Goal: Task Accomplishment & Management: Manage account settings

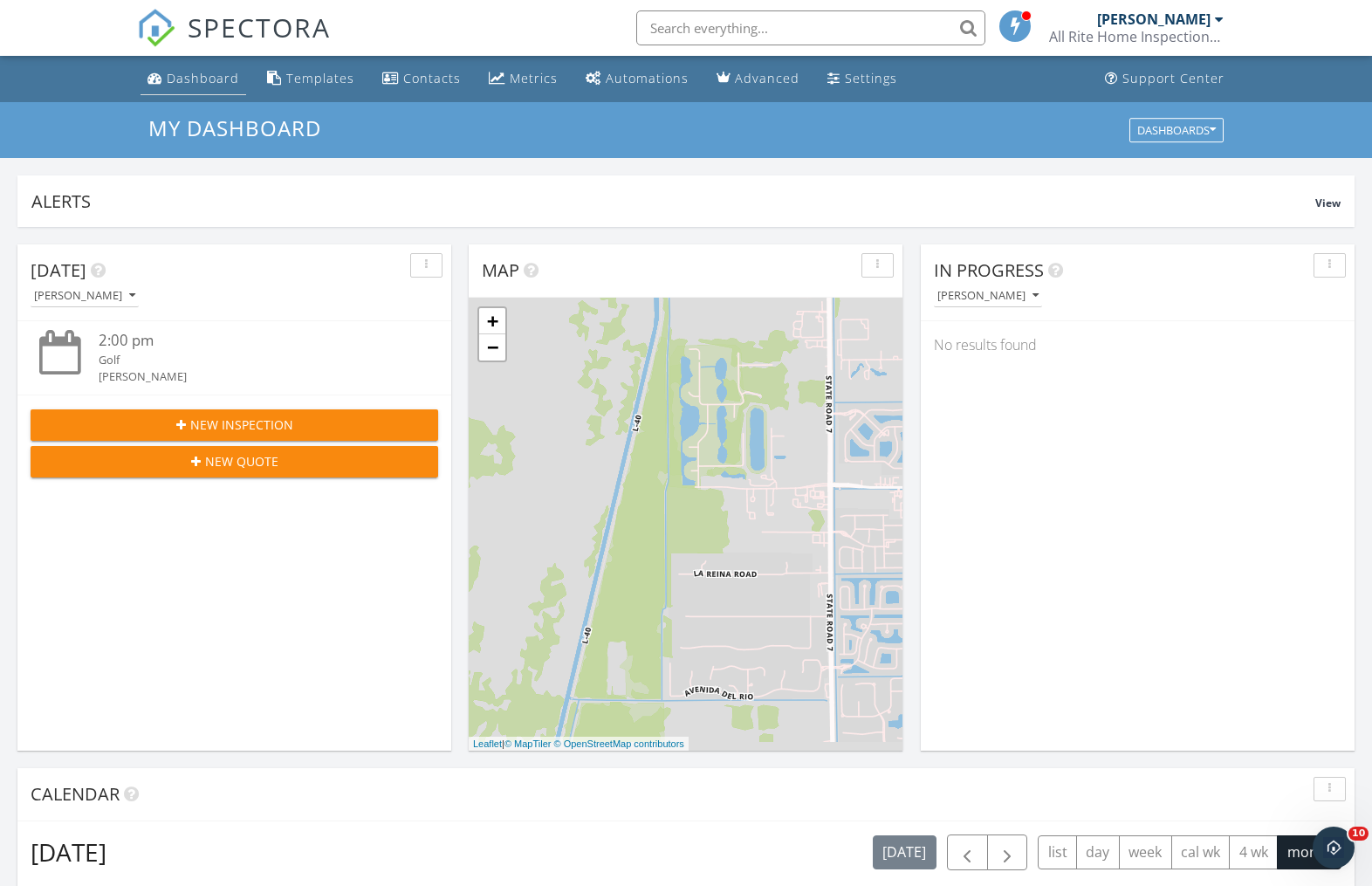
click at [198, 81] on div "Dashboard" at bounding box center [203, 78] width 72 height 17
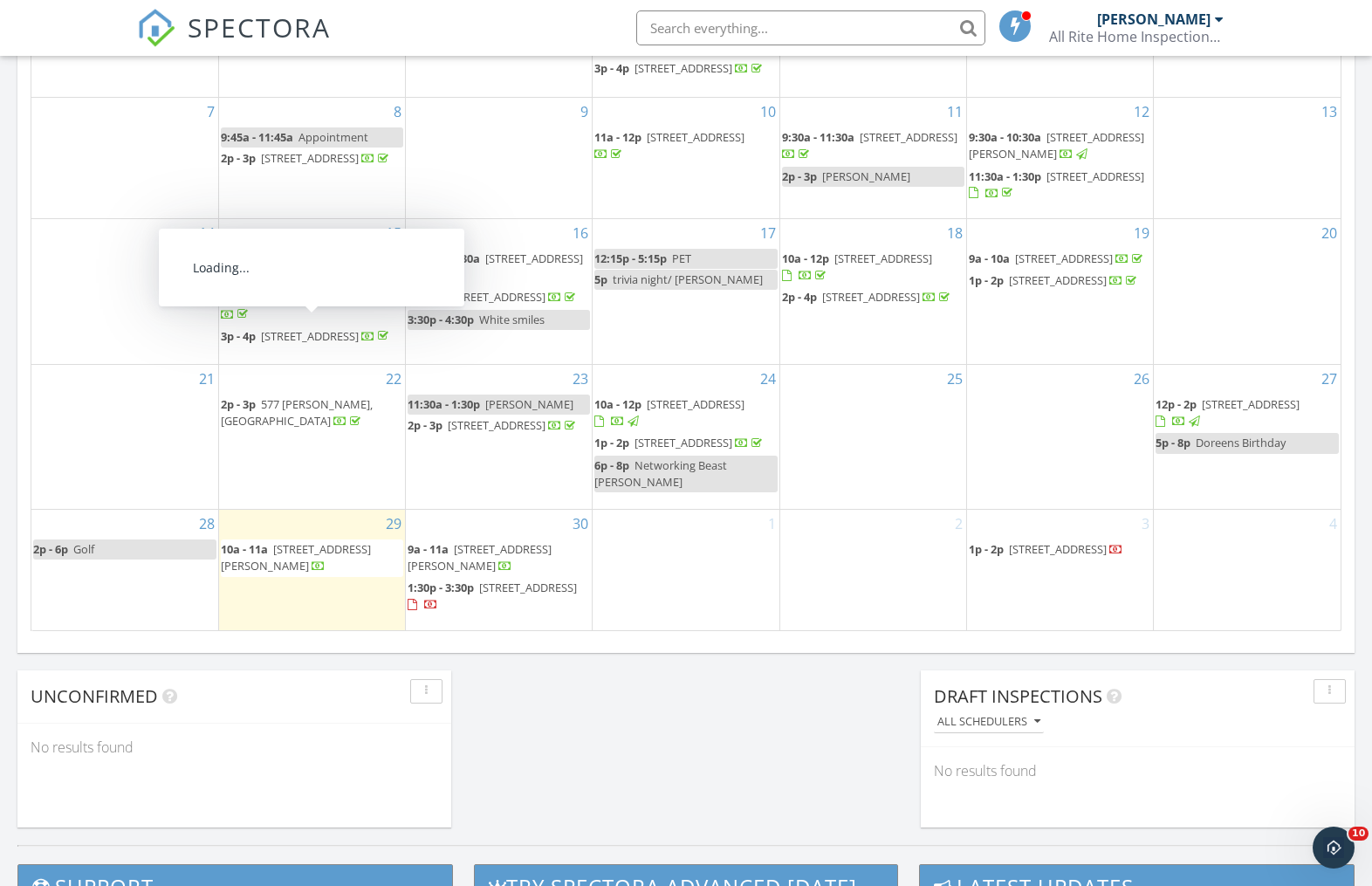
scroll to position [70, 0]
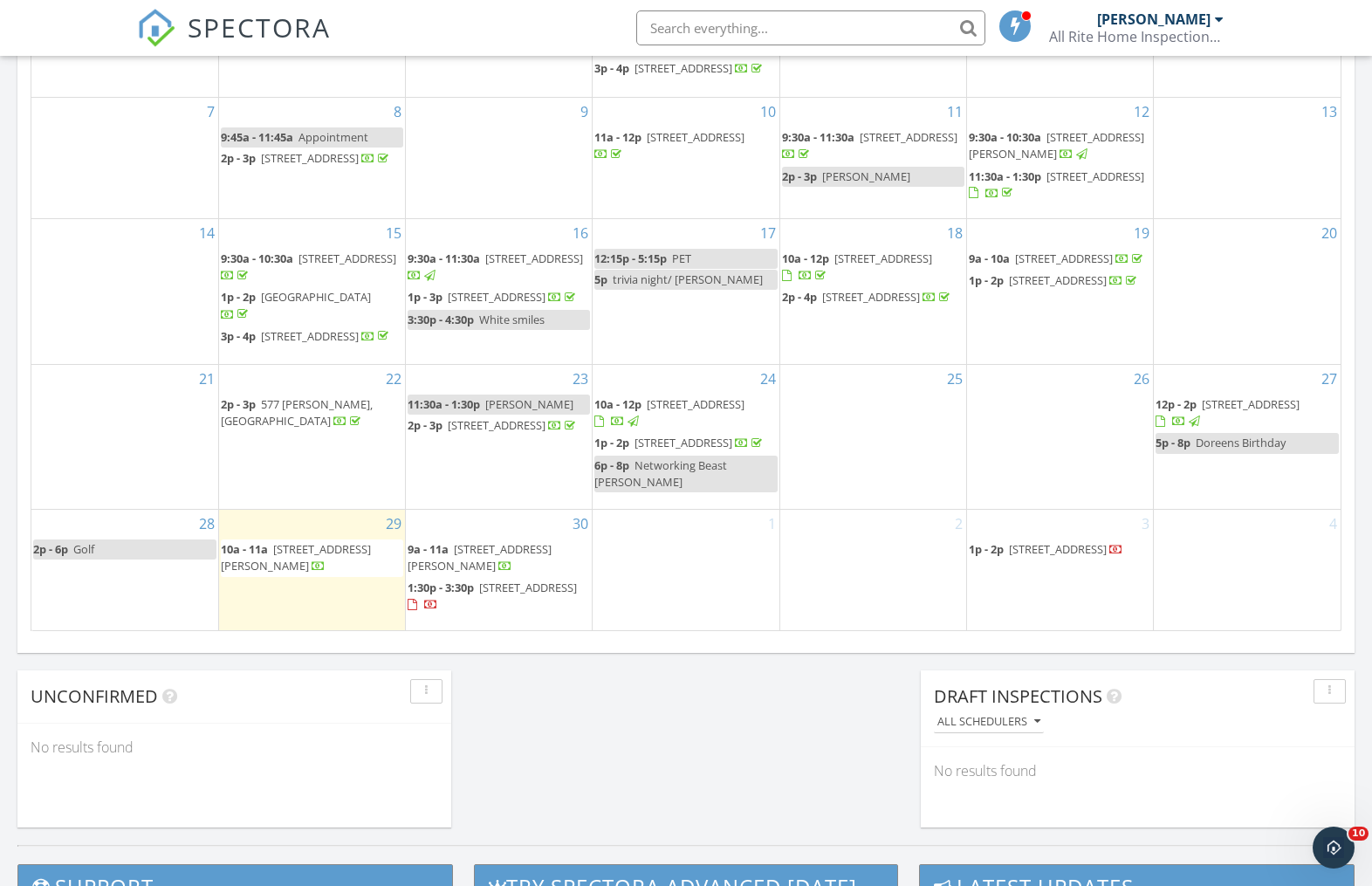
click at [273, 566] on link "10a - 11a [STREET_ADDRESS]" at bounding box center [296, 557] width 150 height 32
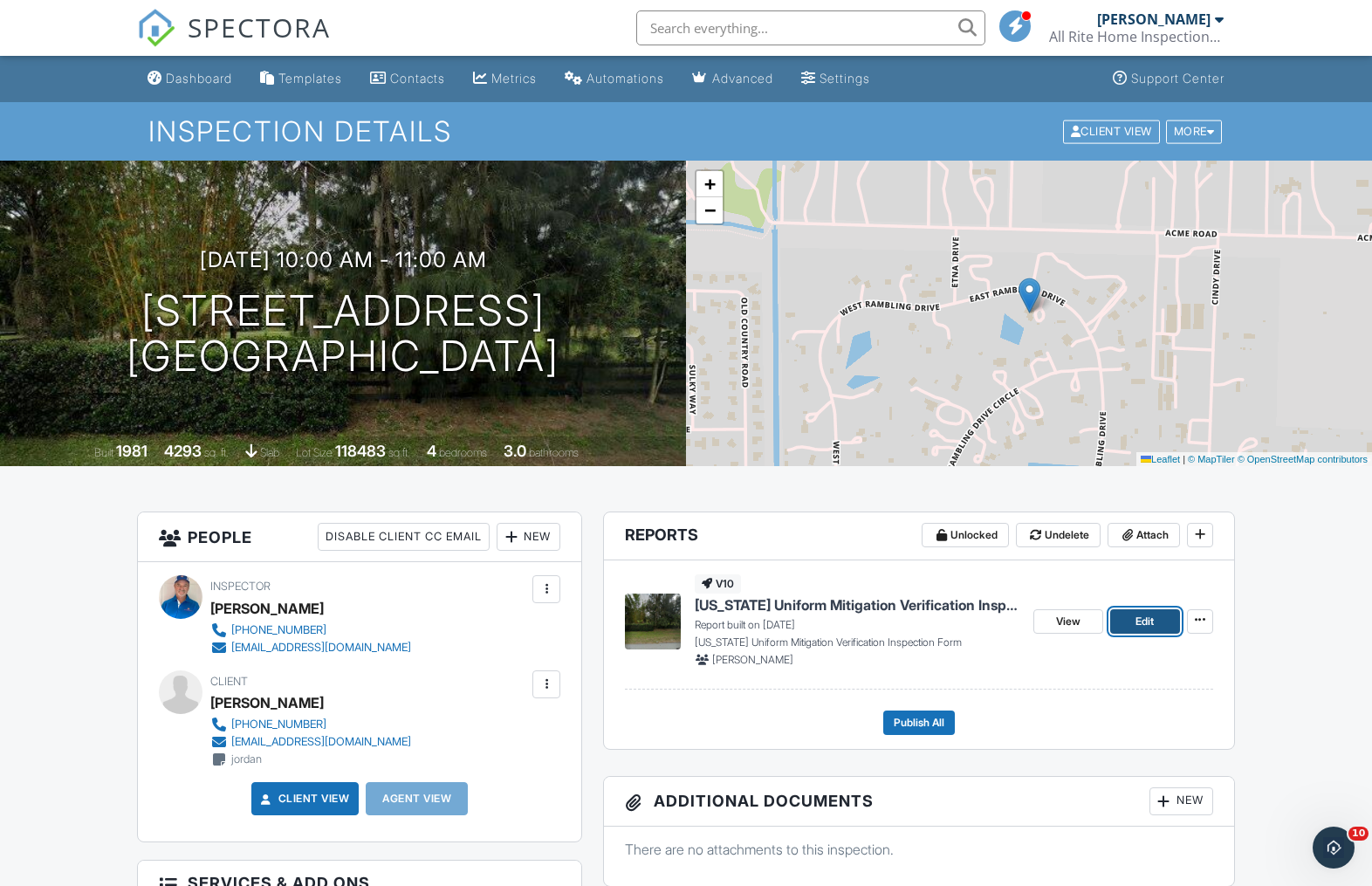
click at [1162, 620] on link "Edit" at bounding box center [1145, 621] width 70 height 24
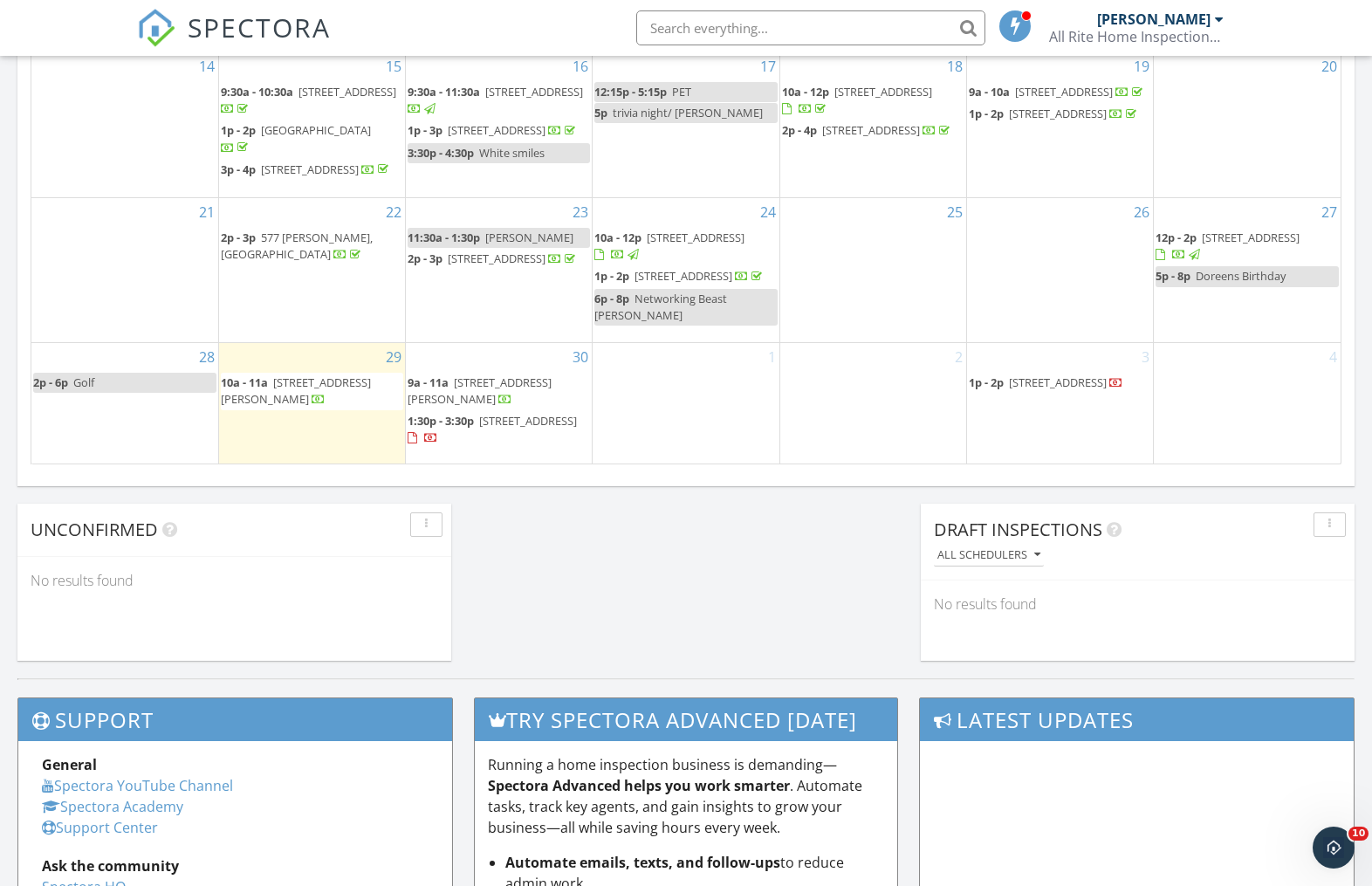
scroll to position [1145, 0]
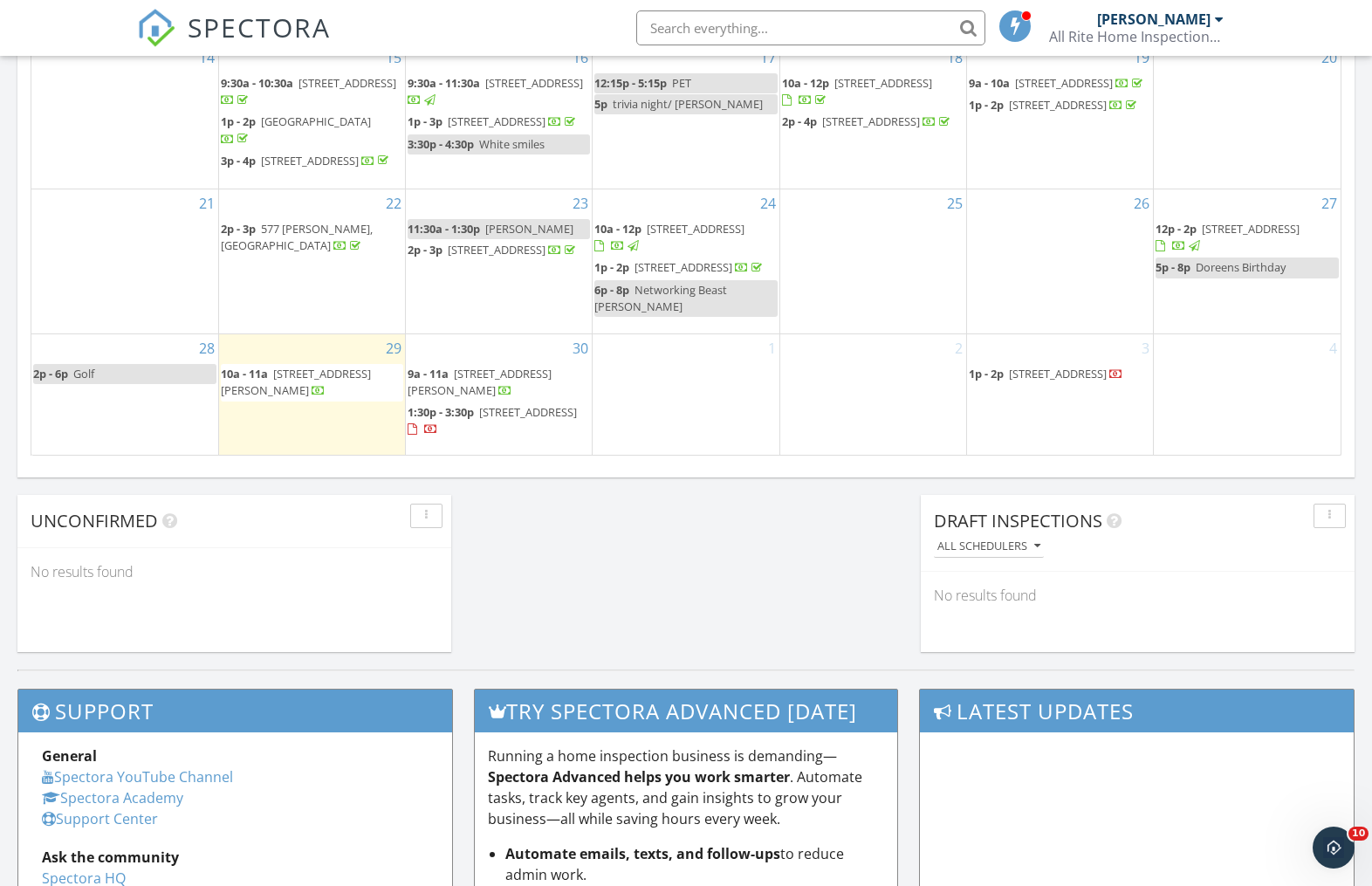
click at [326, 391] on span "[STREET_ADDRESS][PERSON_NAME]" at bounding box center [296, 381] width 150 height 32
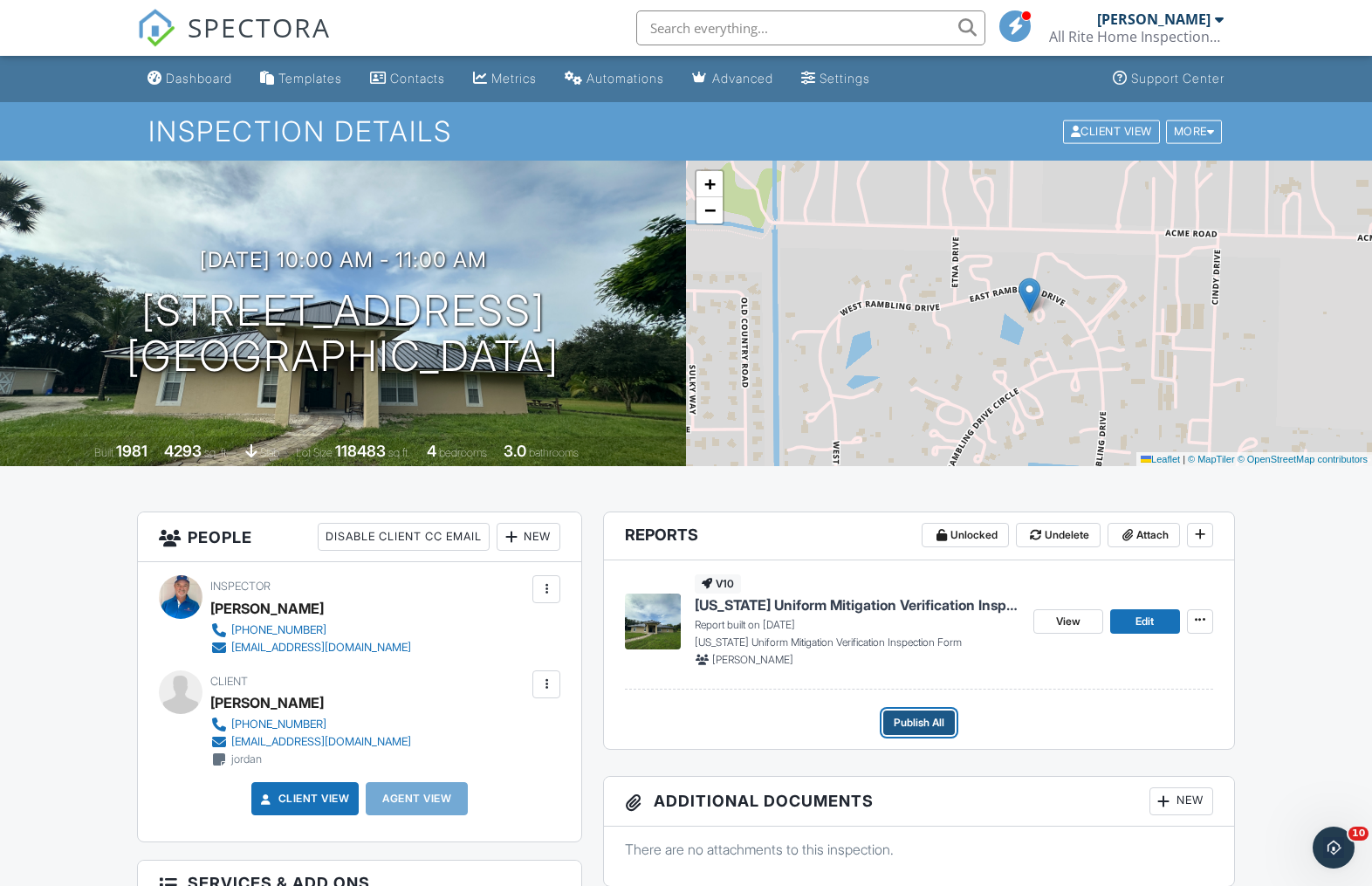
click at [926, 728] on span "Publish All" at bounding box center [919, 722] width 51 height 18
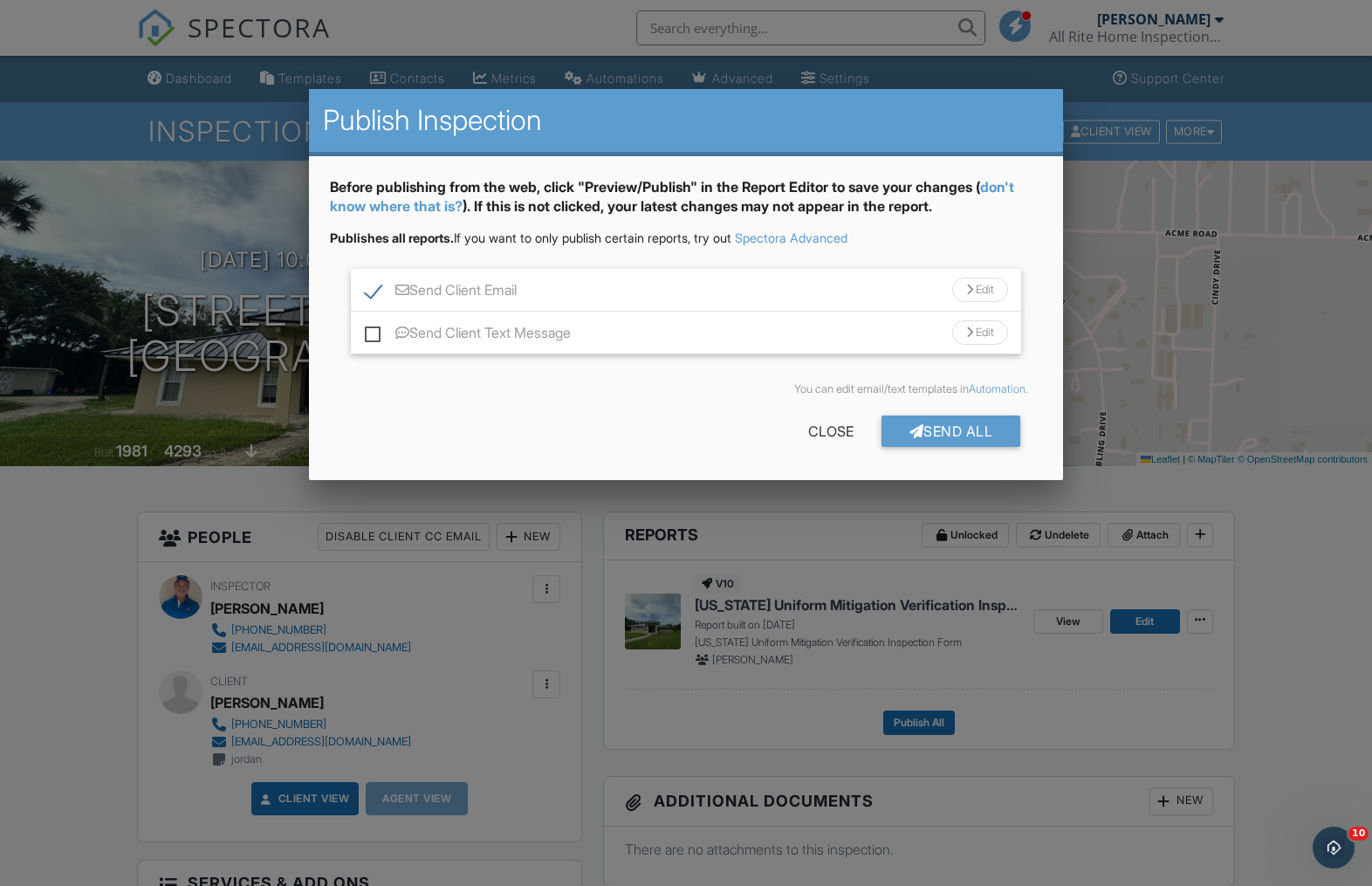
click at [375, 335] on label "Send Client Text Message" at bounding box center [468, 335] width 206 height 22
click at [375, 330] on input "Send Client Text Message" at bounding box center [371, 324] width 11 height 11
checkbox input "true"
click at [928, 431] on div "Send All" at bounding box center [951, 431] width 140 height 32
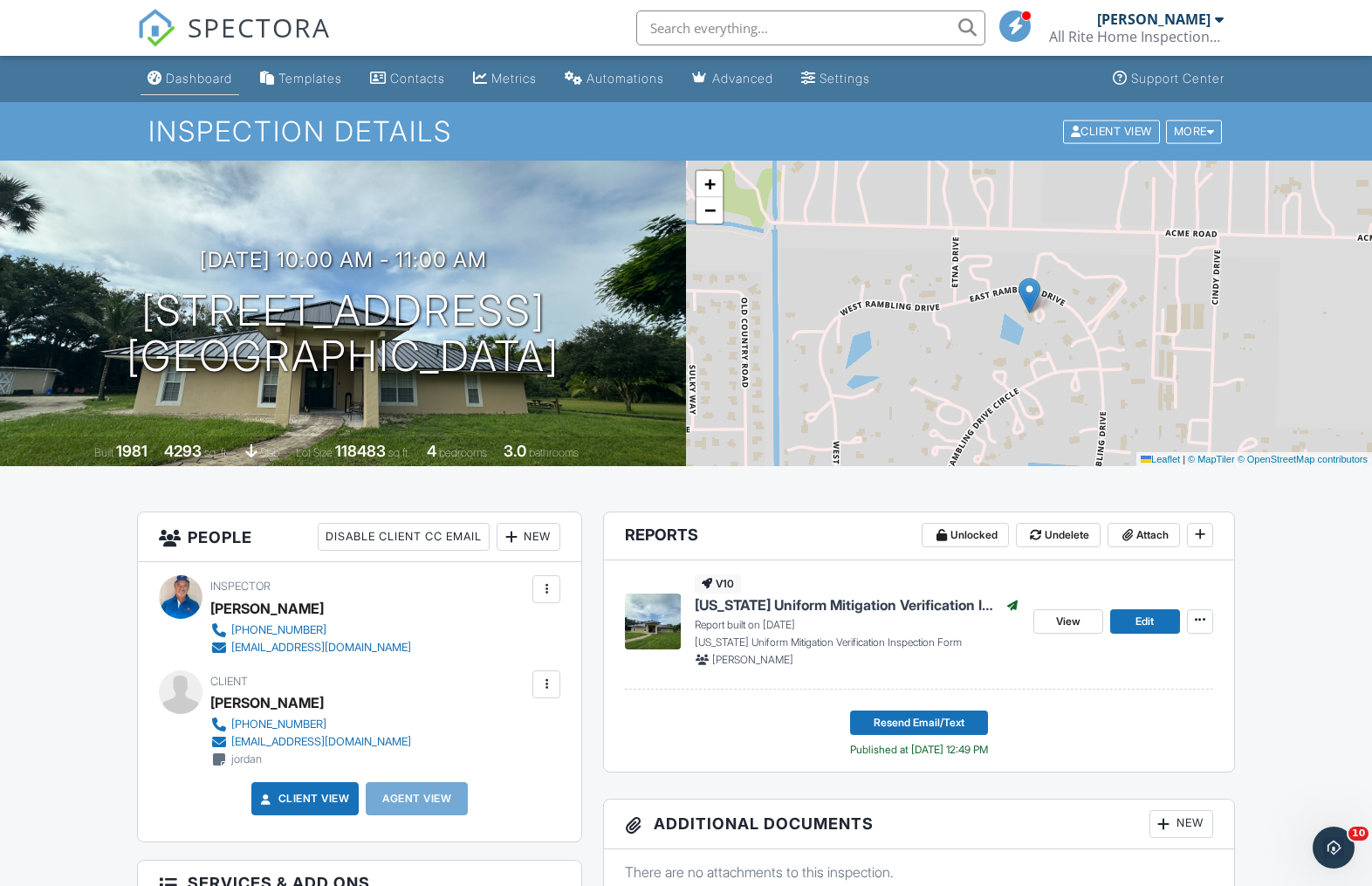
click at [197, 75] on div "Dashboard" at bounding box center [199, 78] width 67 height 15
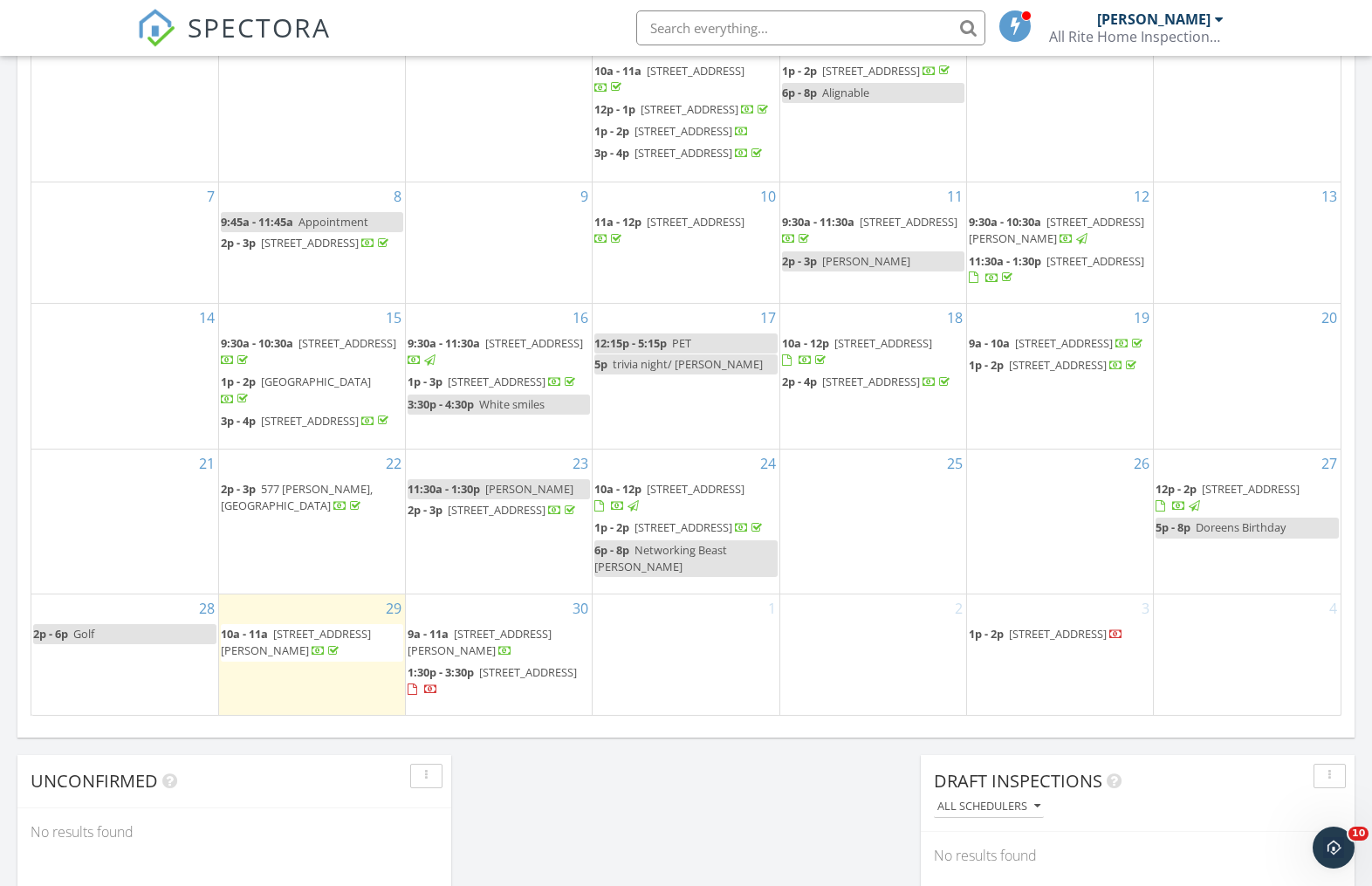
scroll to position [887, 0]
click at [479, 678] on span "10 SE 13th St A3, Boca Raton 33432" at bounding box center [527, 671] width 97 height 16
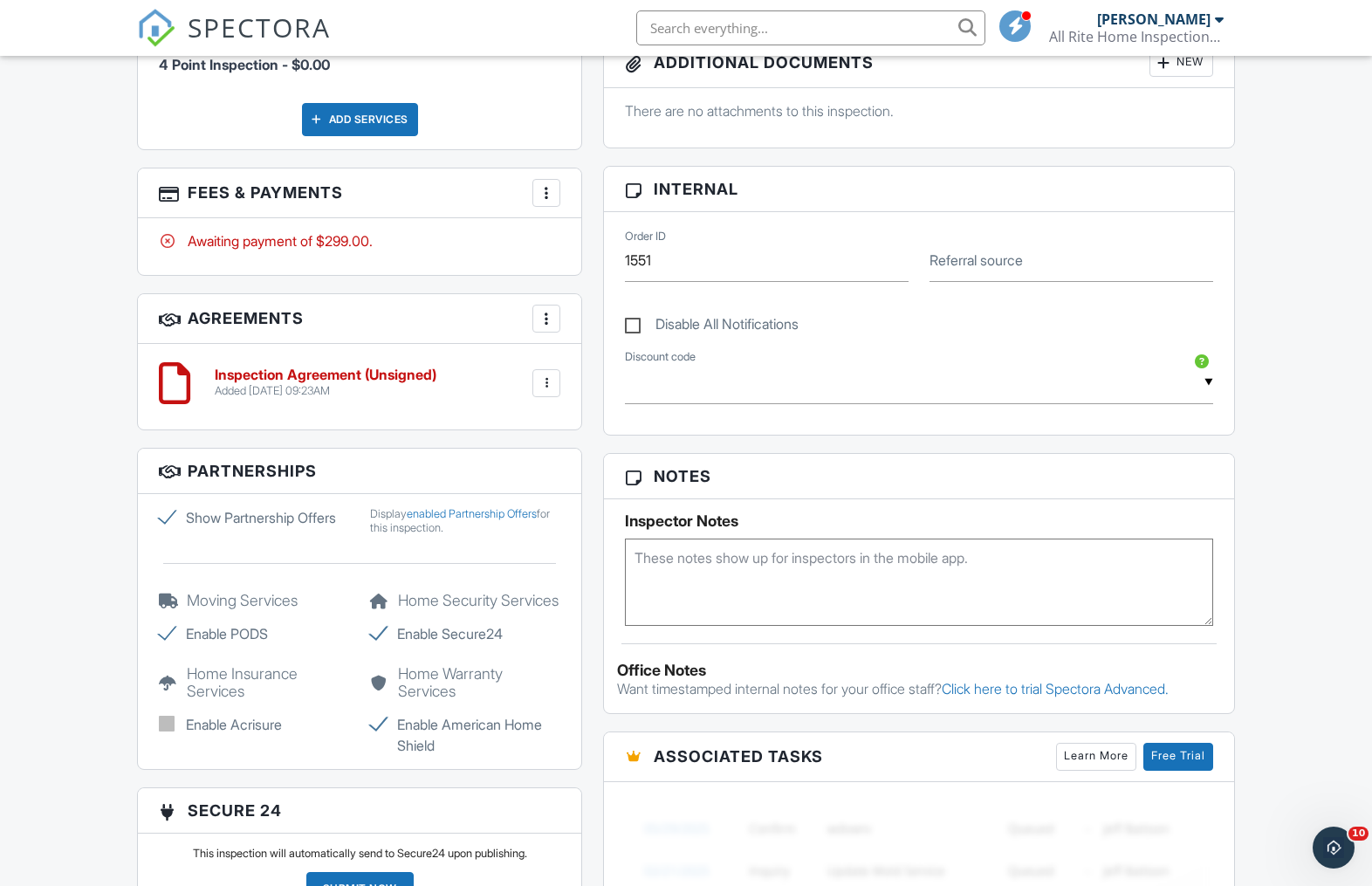
scroll to position [1000, 0]
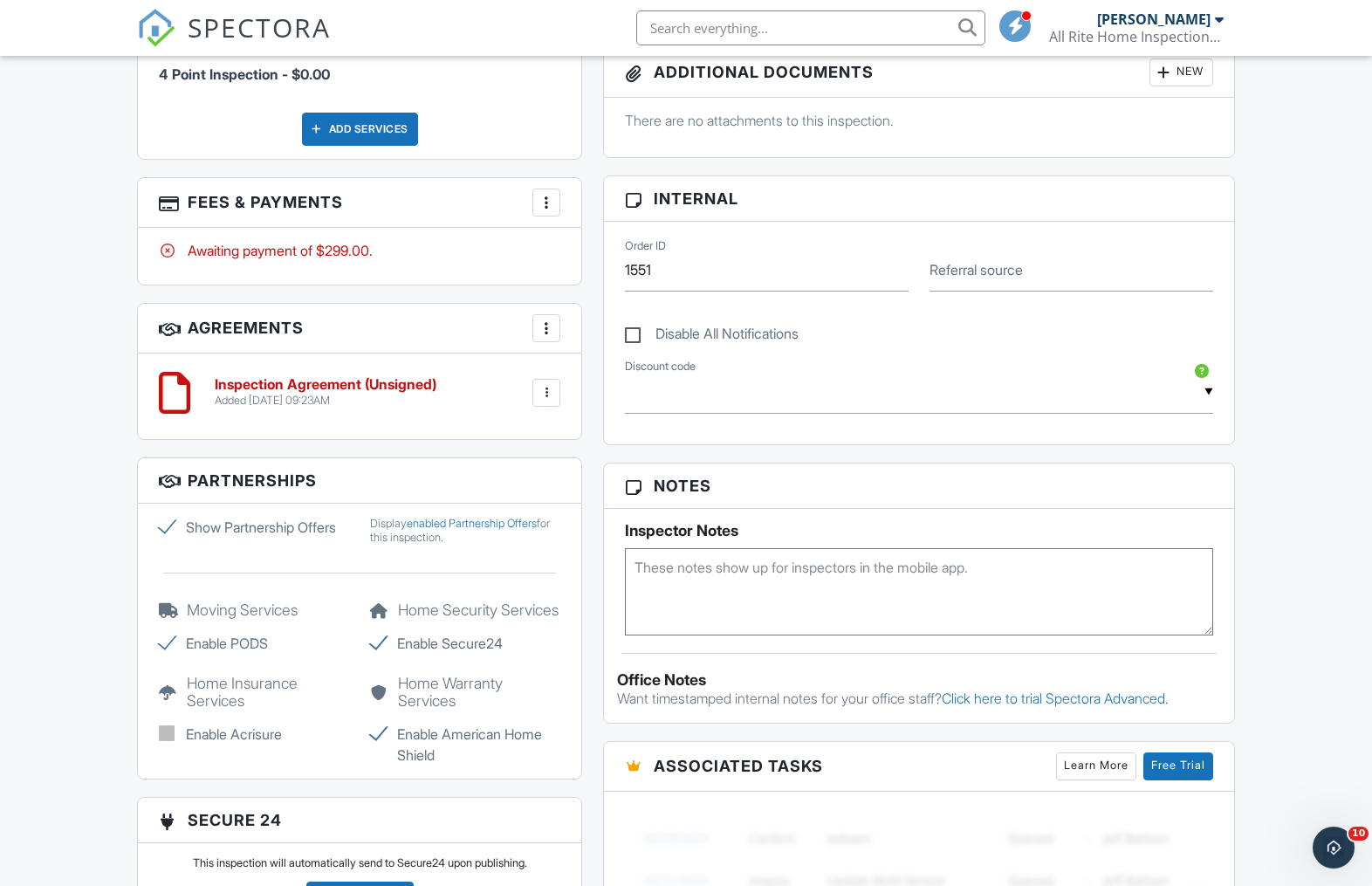
click at [546, 204] on div at bounding box center [546, 202] width 18 height 18
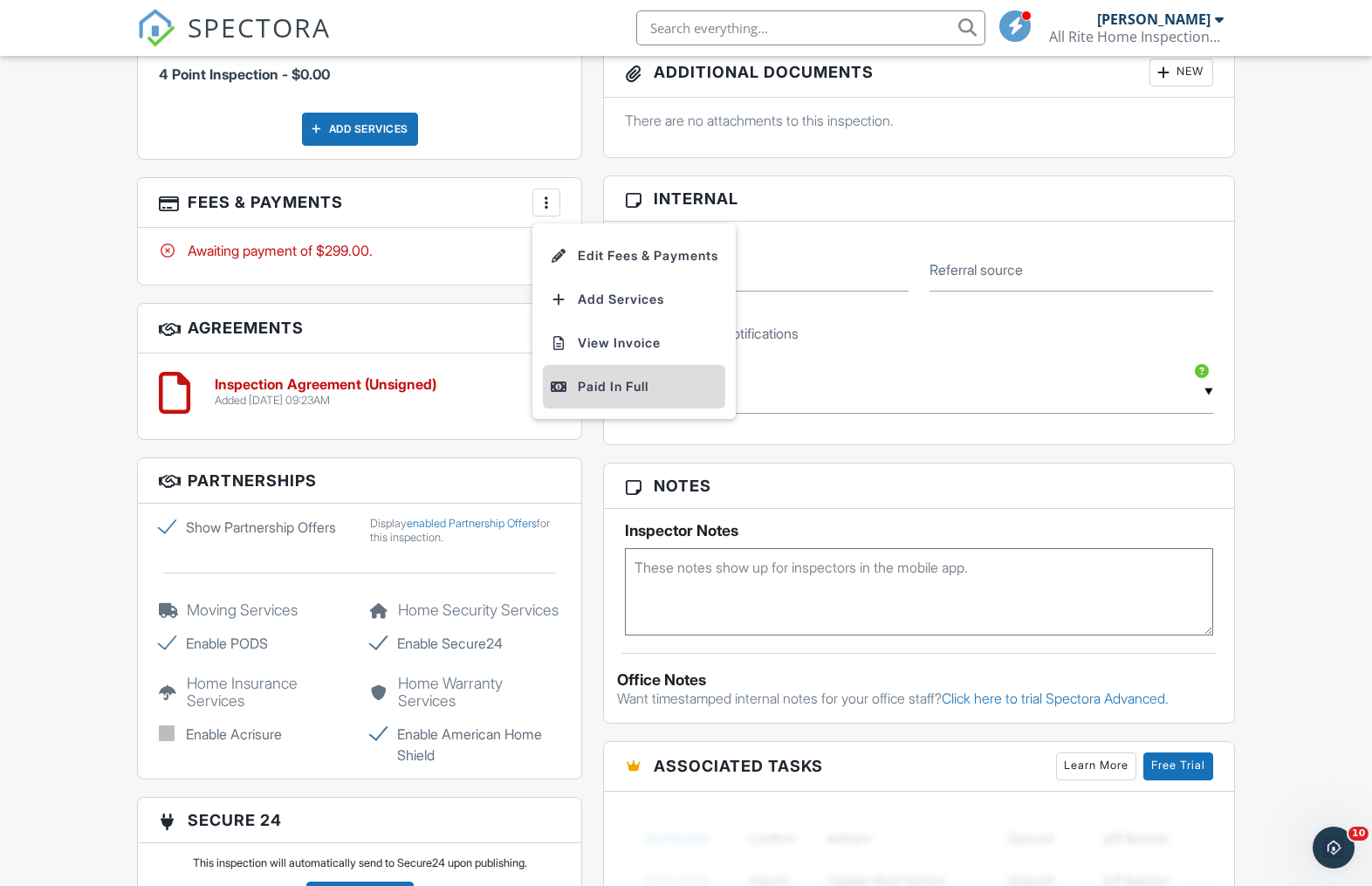
click at [596, 380] on div "Paid In Full" at bounding box center [634, 386] width 169 height 21
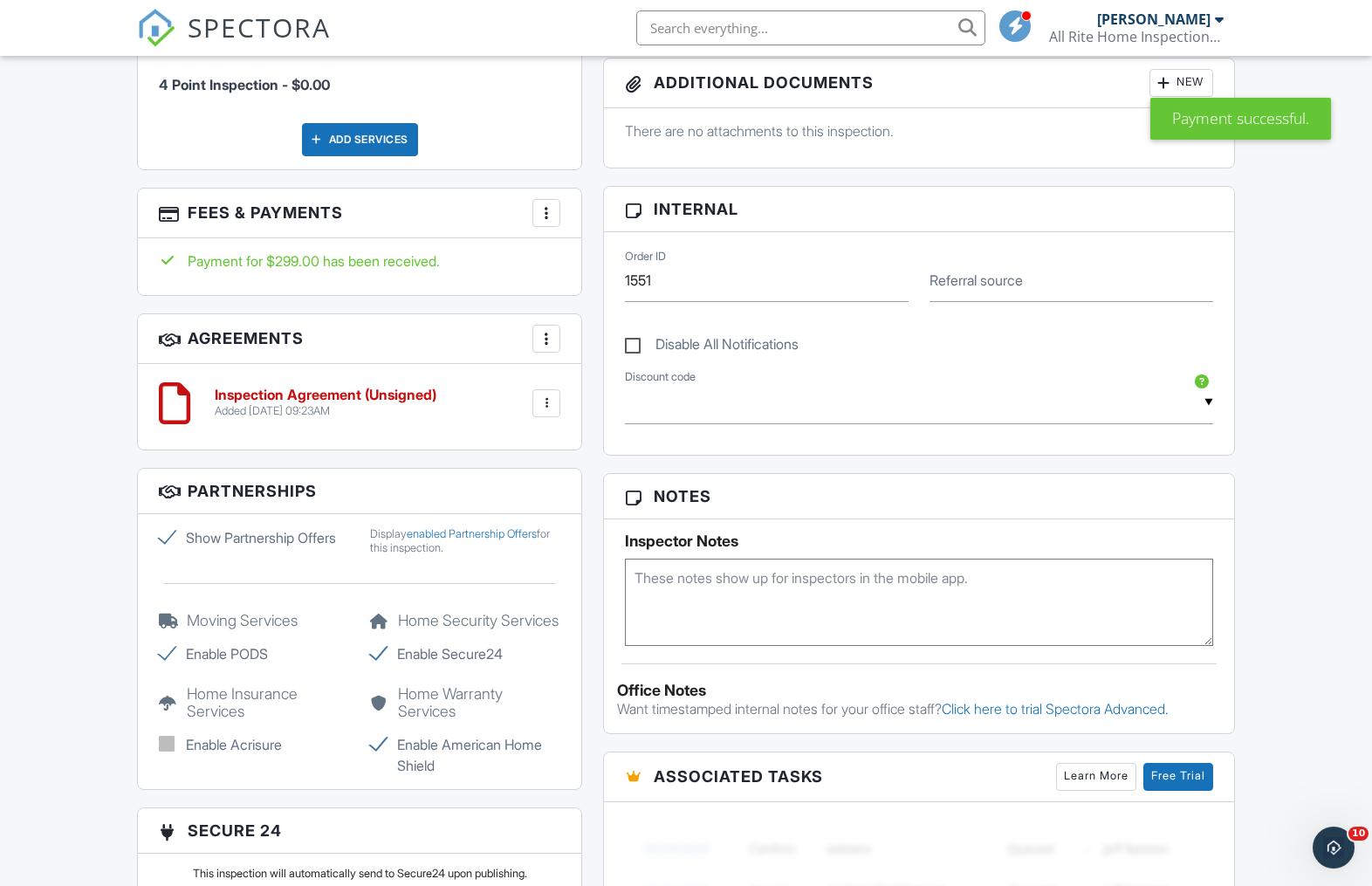
scroll to position [1008, 0]
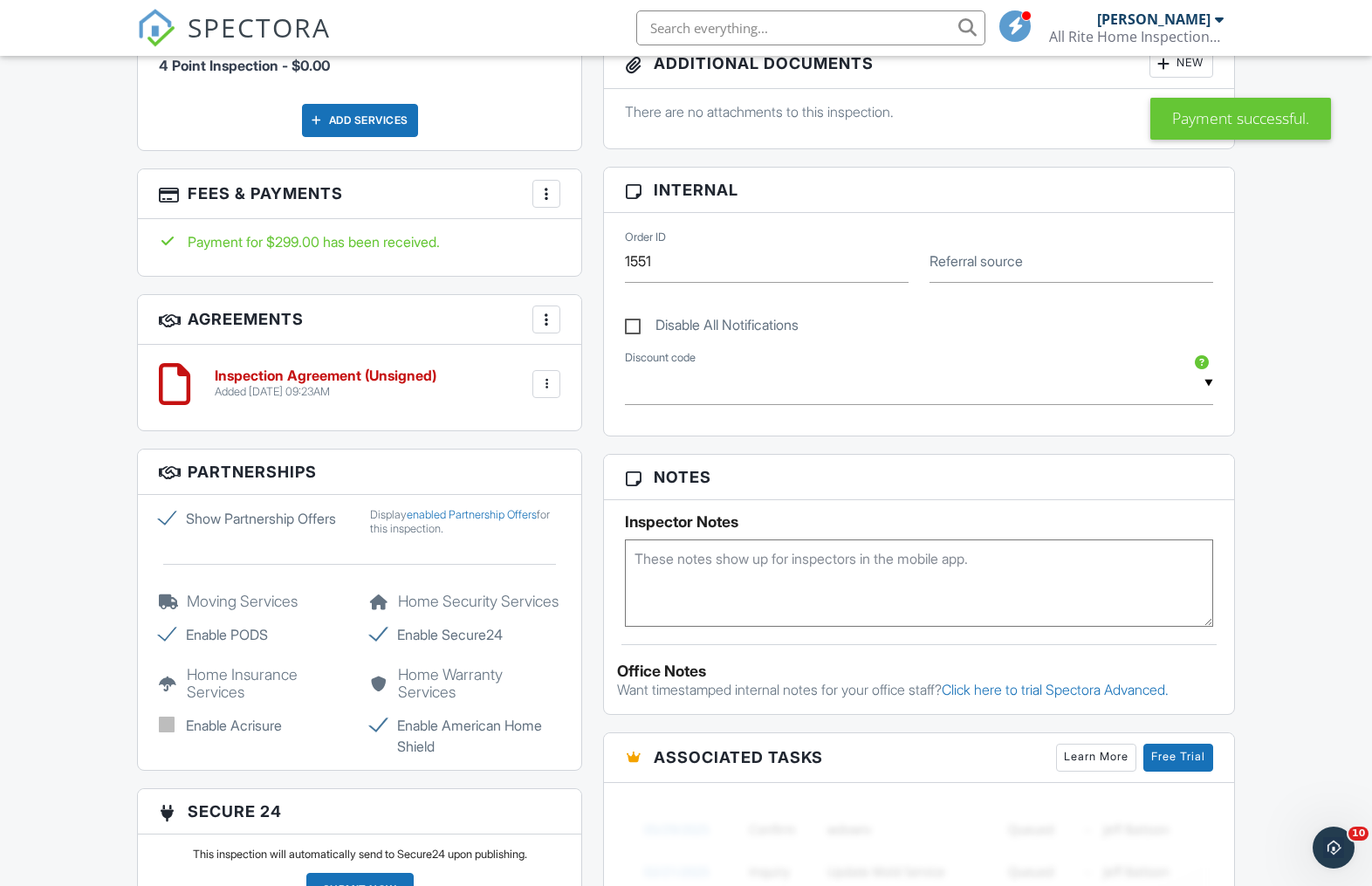
click at [167, 525] on label "Show Partnership Offers" at bounding box center [253, 518] width 190 height 21
checkbox input "false"
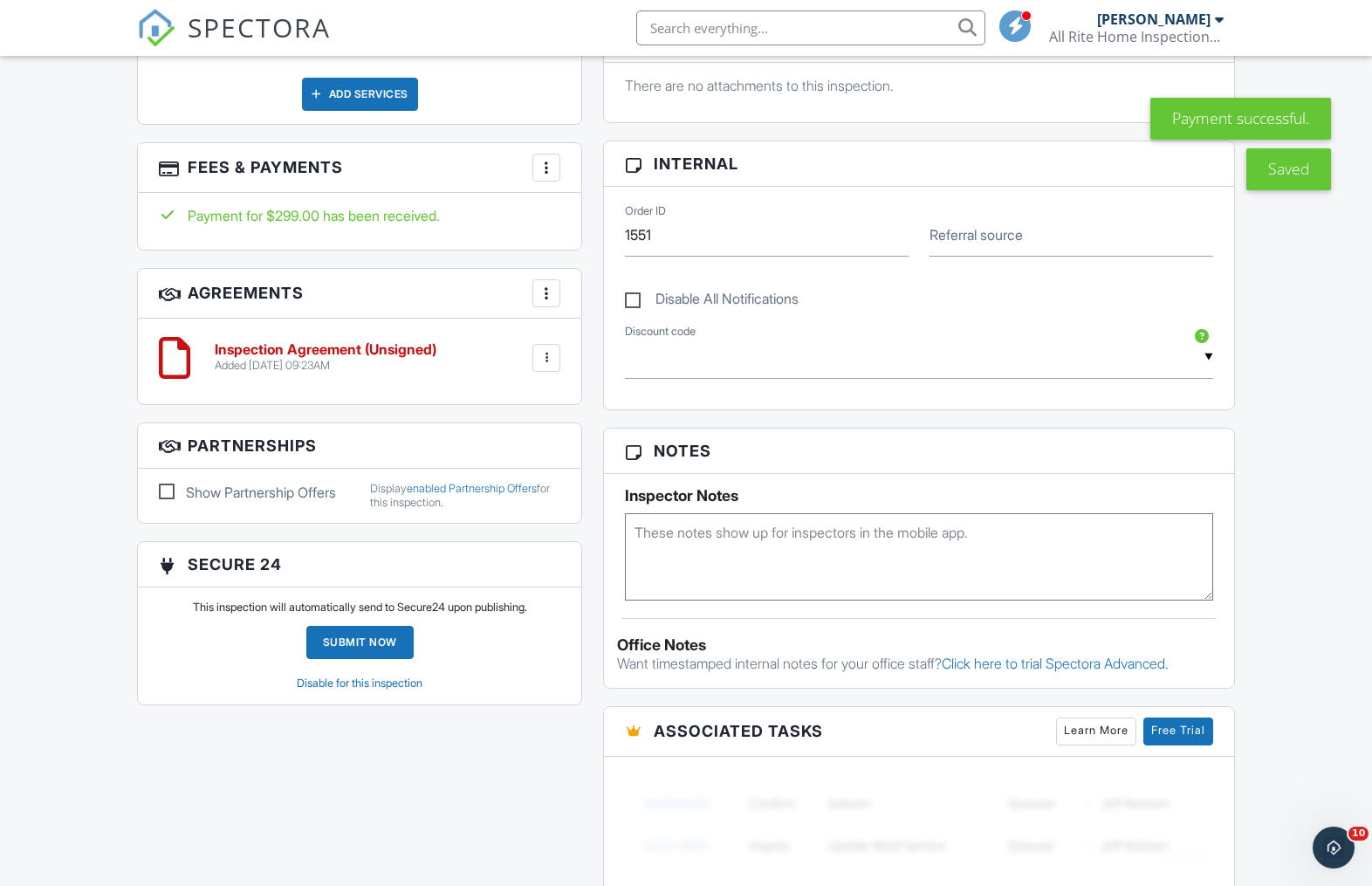
scroll to position [1038, 0]
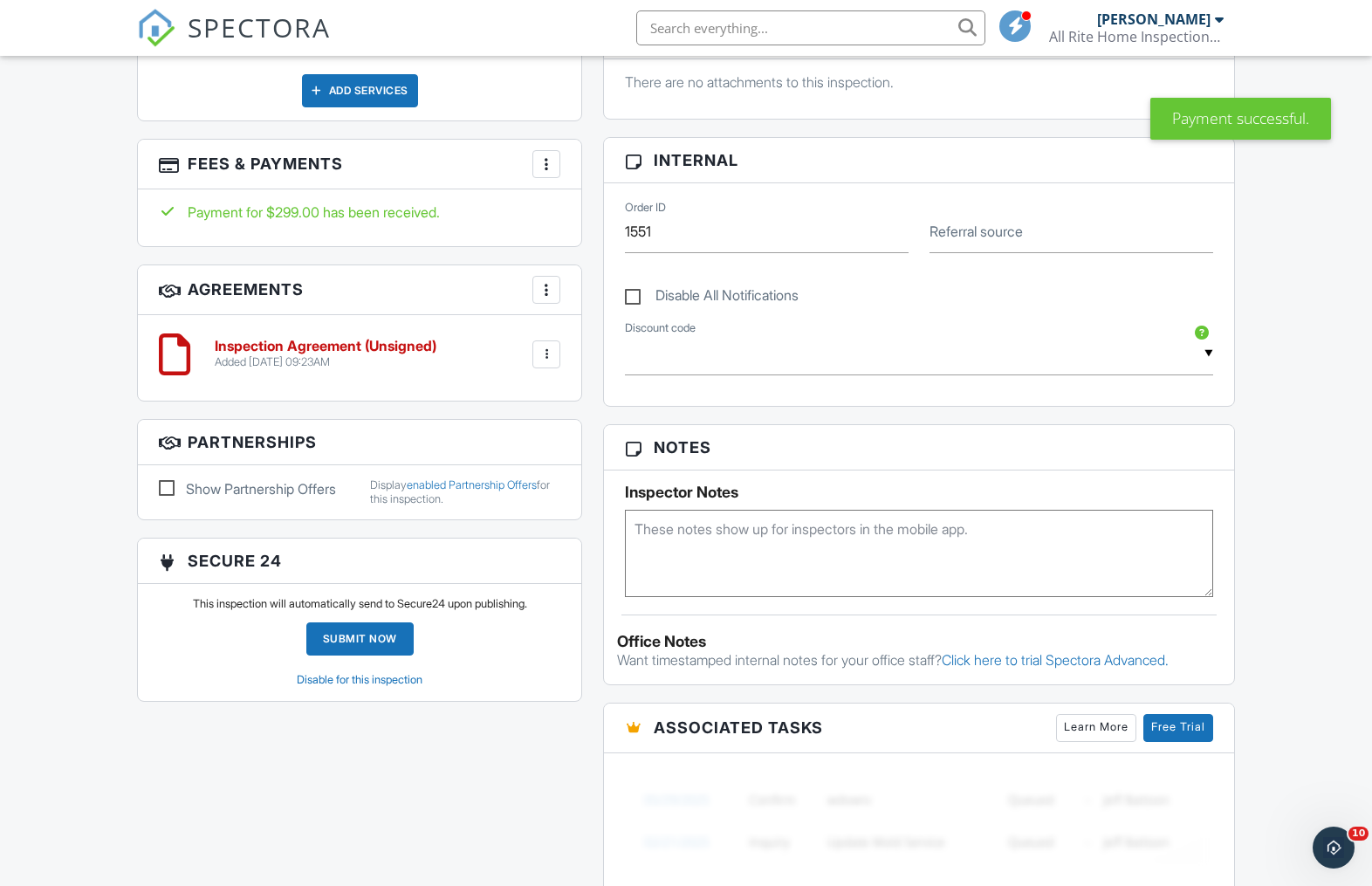
click at [360, 678] on link "Disable for this inspection" at bounding box center [360, 679] width 126 height 13
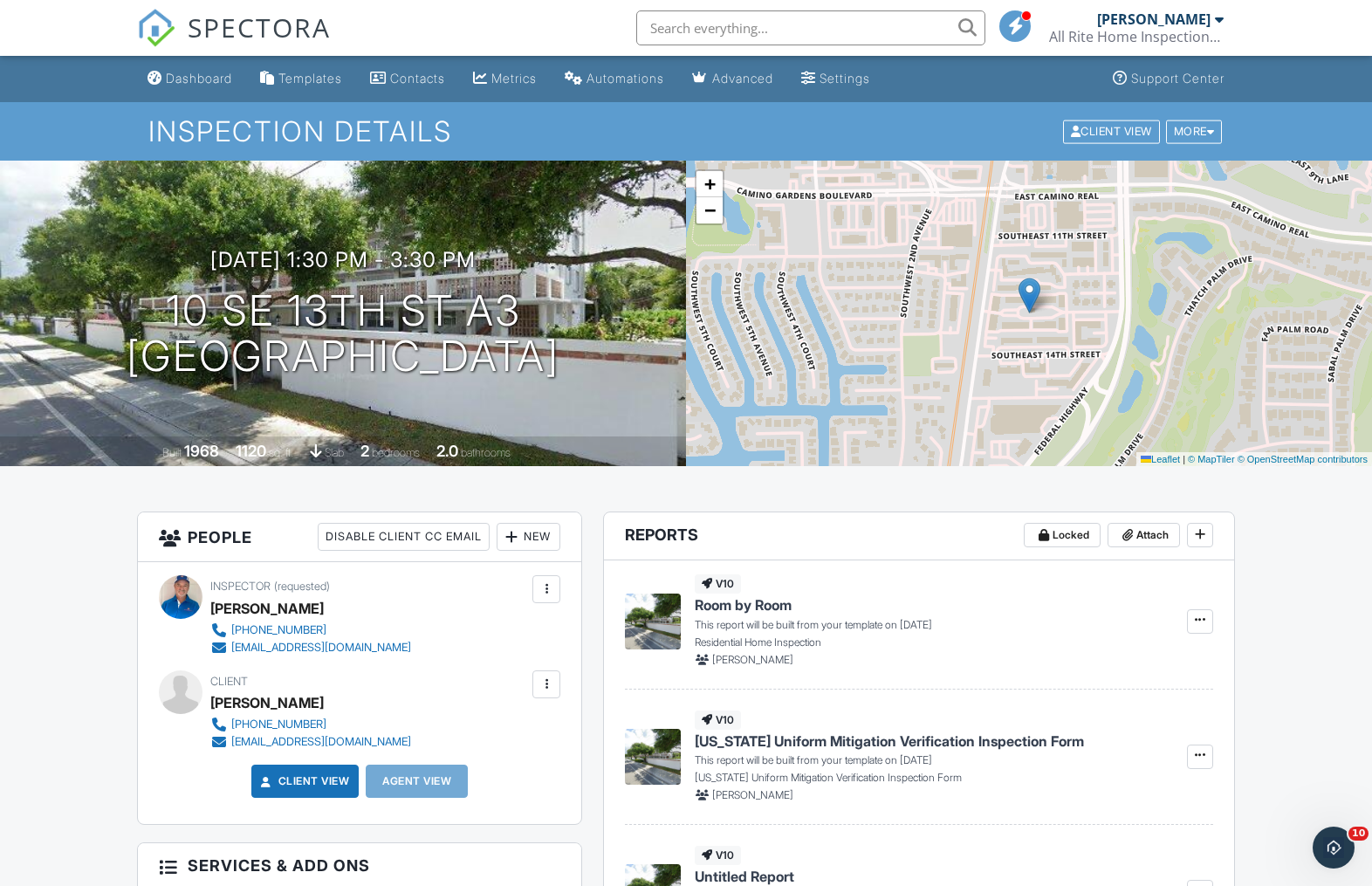
scroll to position [6, 0]
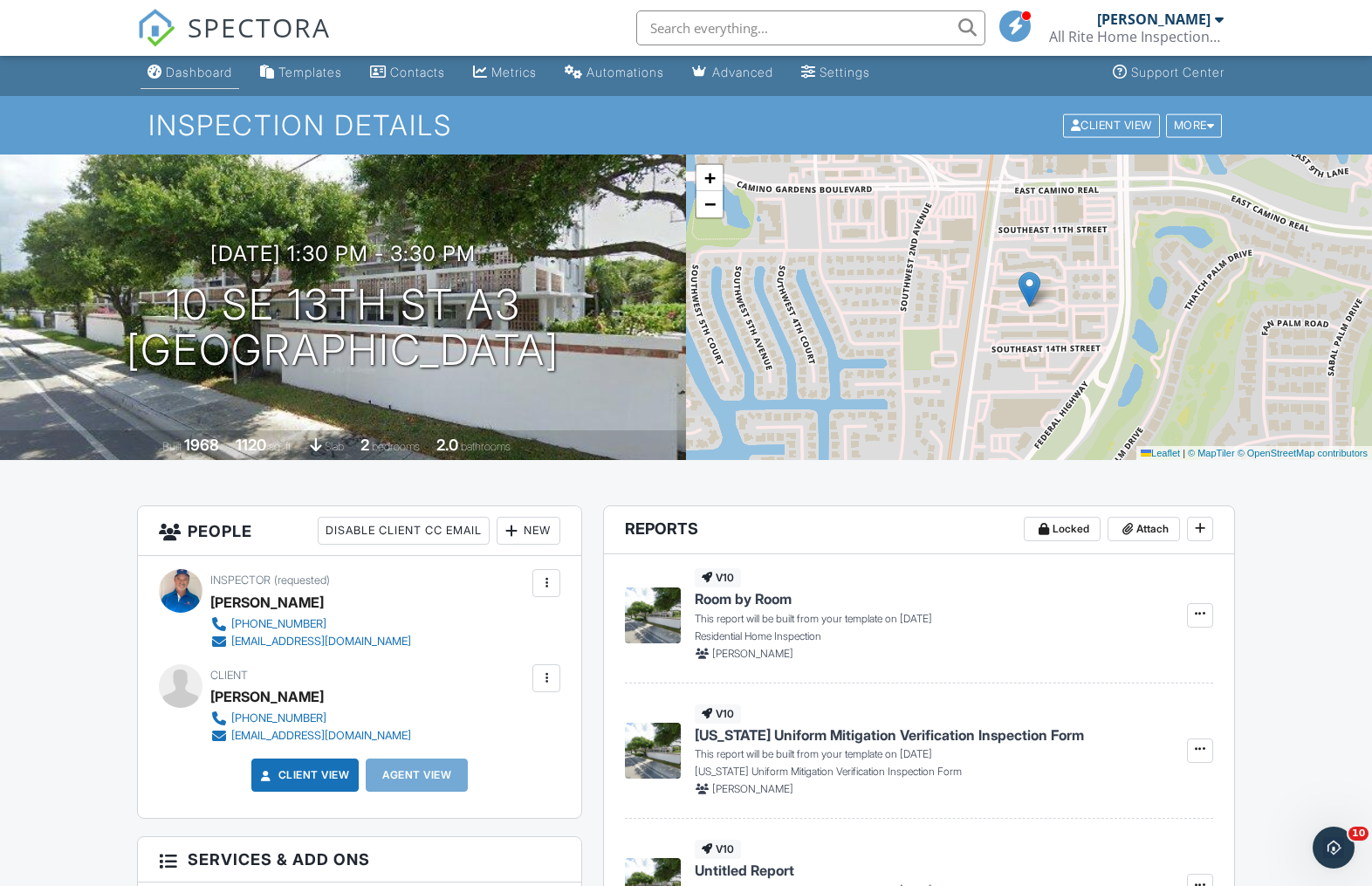
click at [210, 73] on div "Dashboard" at bounding box center [199, 72] width 67 height 15
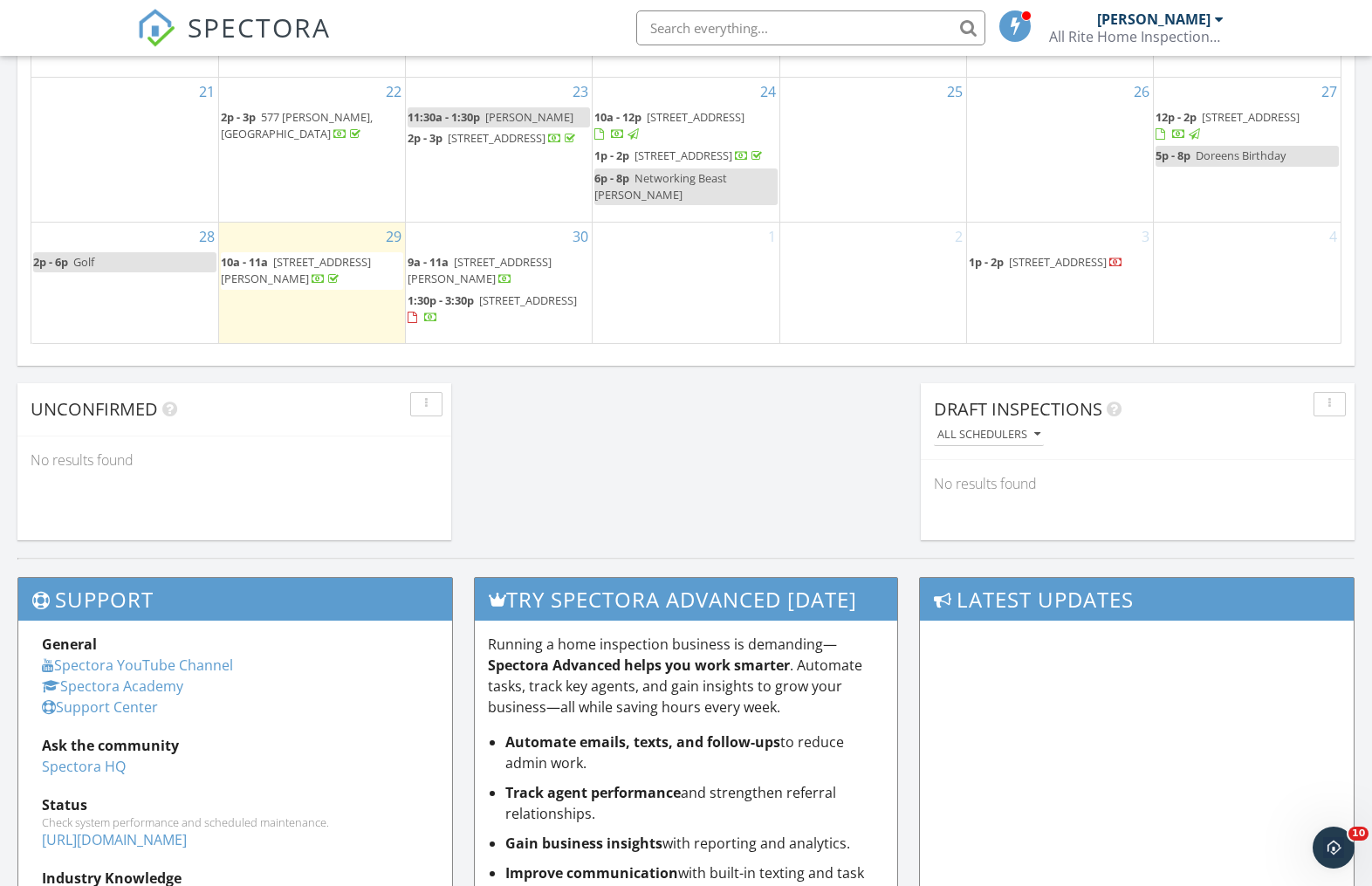
scroll to position [1255, 0]
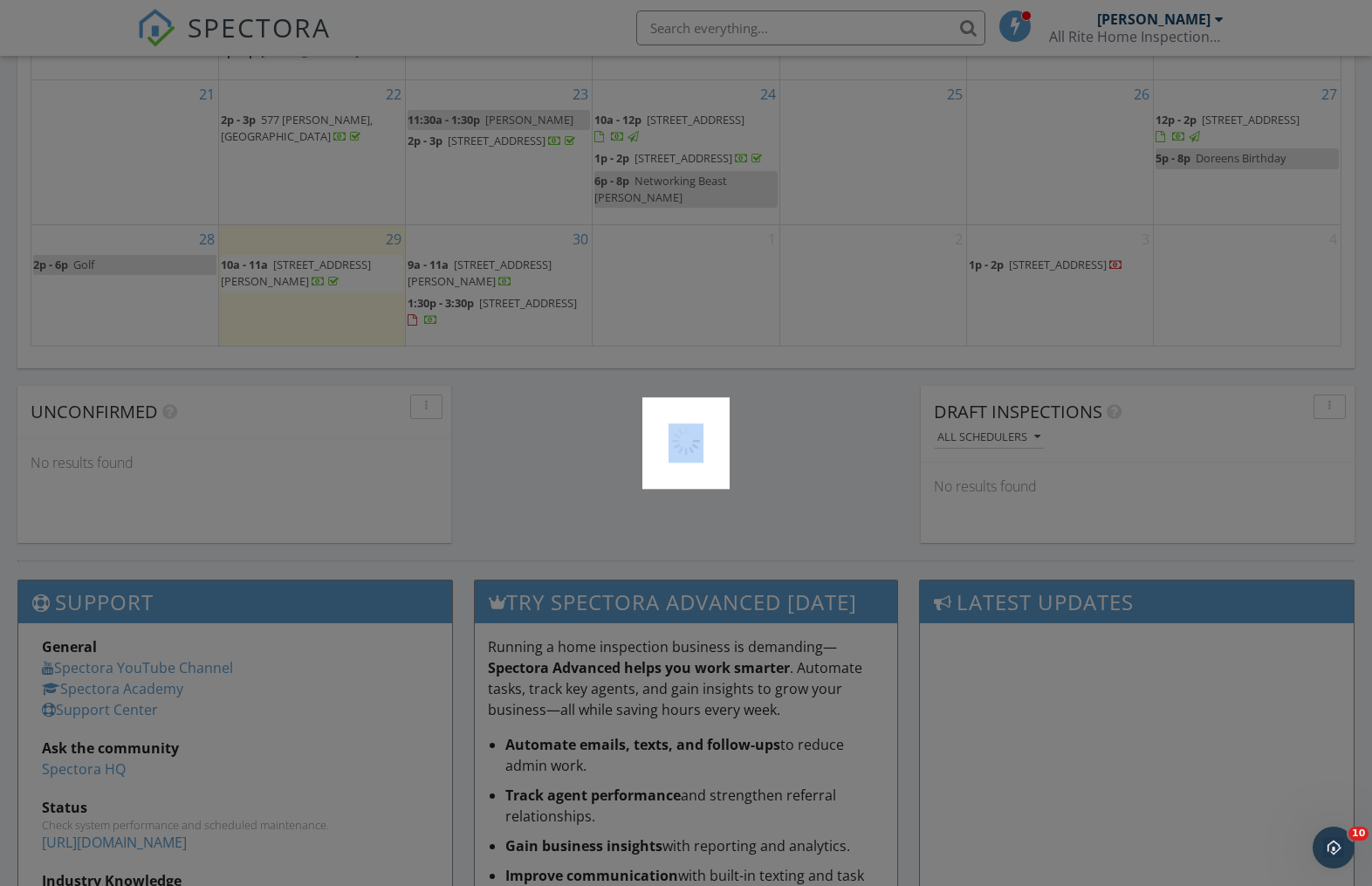
click at [464, 289] on div at bounding box center [686, 443] width 1372 height 886
